Goal: Information Seeking & Learning: Check status

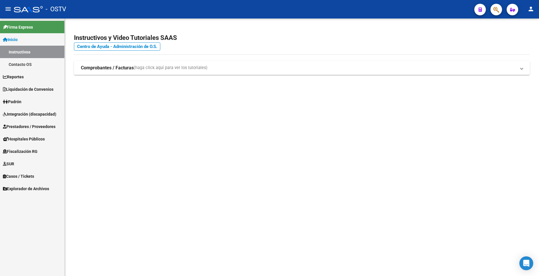
click at [495, 9] on icon "button" at bounding box center [497, 9] width 6 height 7
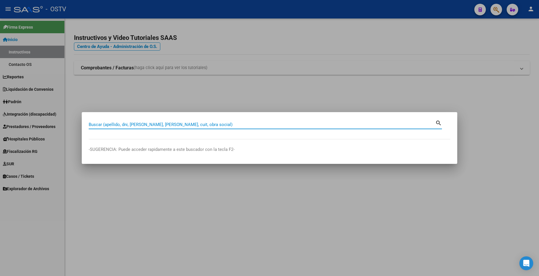
paste input "26226159"
type input "26226159"
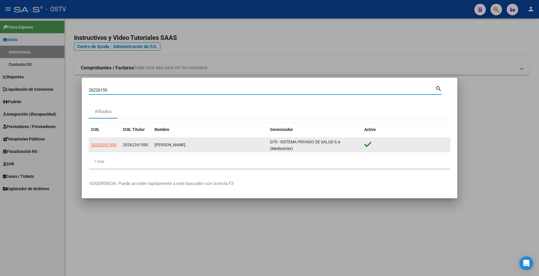
click at [193, 142] on div "[PERSON_NAME]" at bounding box center [210, 145] width 111 height 7
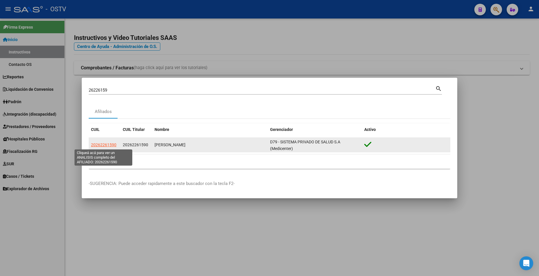
click at [101, 144] on span "20262261590" at bounding box center [103, 145] width 25 height 5
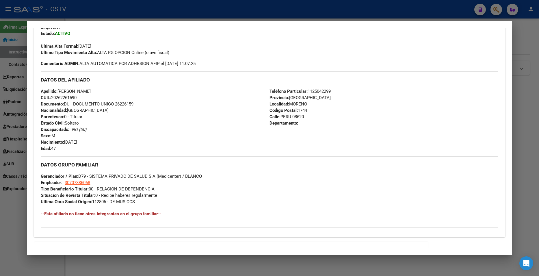
scroll to position [212, 0]
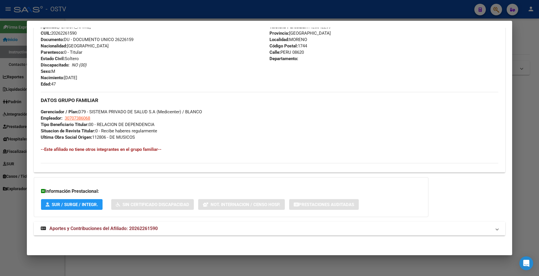
click at [143, 226] on span "Aportes y Contribuciones del Afiliado: 20262261590" at bounding box center [103, 228] width 108 height 5
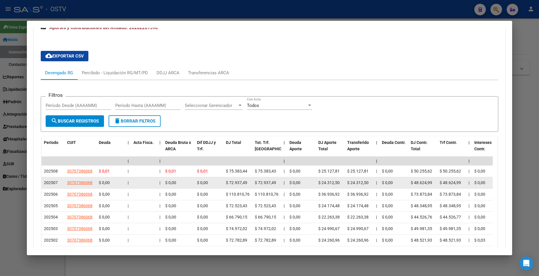
scroll to position [498, 0]
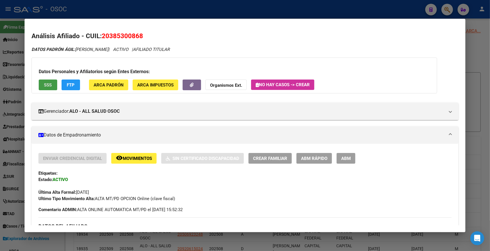
click at [471, 64] on div at bounding box center [245, 125] width 490 height 251
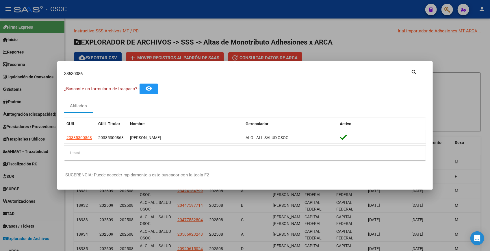
click at [471, 64] on div at bounding box center [245, 125] width 490 height 251
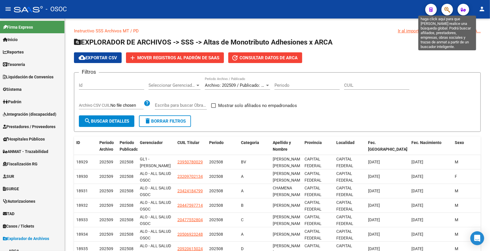
click at [445, 12] on icon "button" at bounding box center [448, 9] width 6 height 7
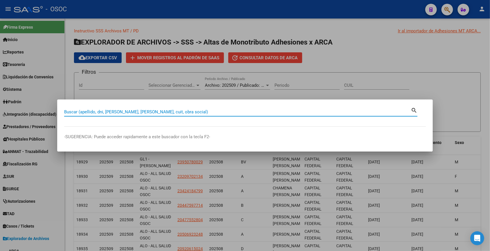
paste input "38695881"
type input "38695881"
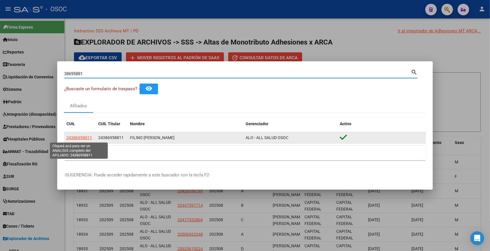
click at [77, 138] on span "24386958811" at bounding box center [78, 137] width 25 height 5
type textarea "24386958811"
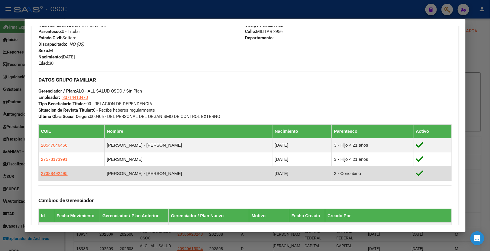
scroll to position [330, 0]
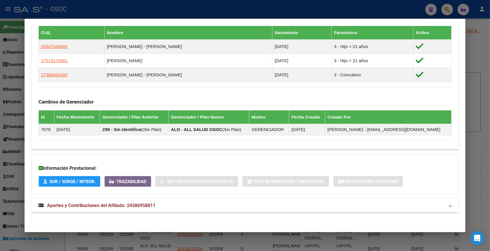
click at [241, 209] on mat-expansion-panel-header "Aportes y Contribuciones del Afiliado: 24386958811" at bounding box center [245, 206] width 427 height 14
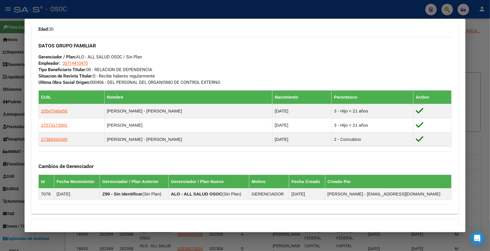
scroll to position [237, 0]
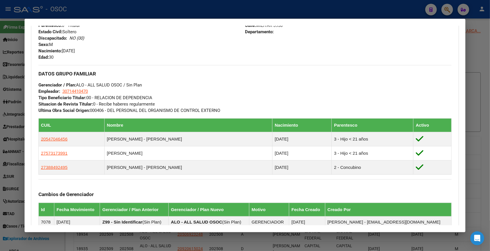
drag, startPoint x: 114, startPoint y: 99, endPoint x: 176, endPoint y: 98, distance: 62.2
click at [176, 98] on div "DATOS GRUPO FAMILIAR Gerenciador / Plan: ALO - ALL SALUD OSOC / Sin Plan Emplea…" at bounding box center [244, 89] width 413 height 49
click at [194, 96] on div "DATOS GRUPO FAMILIAR Gerenciador / Plan: ALO - ALL SALUD OSOC / Sin Plan Emplea…" at bounding box center [244, 89] width 413 height 49
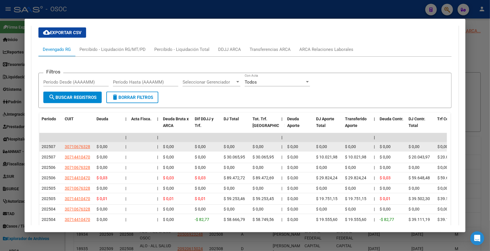
scroll to position [579, 0]
